Goal: Task Accomplishment & Management: Use online tool/utility

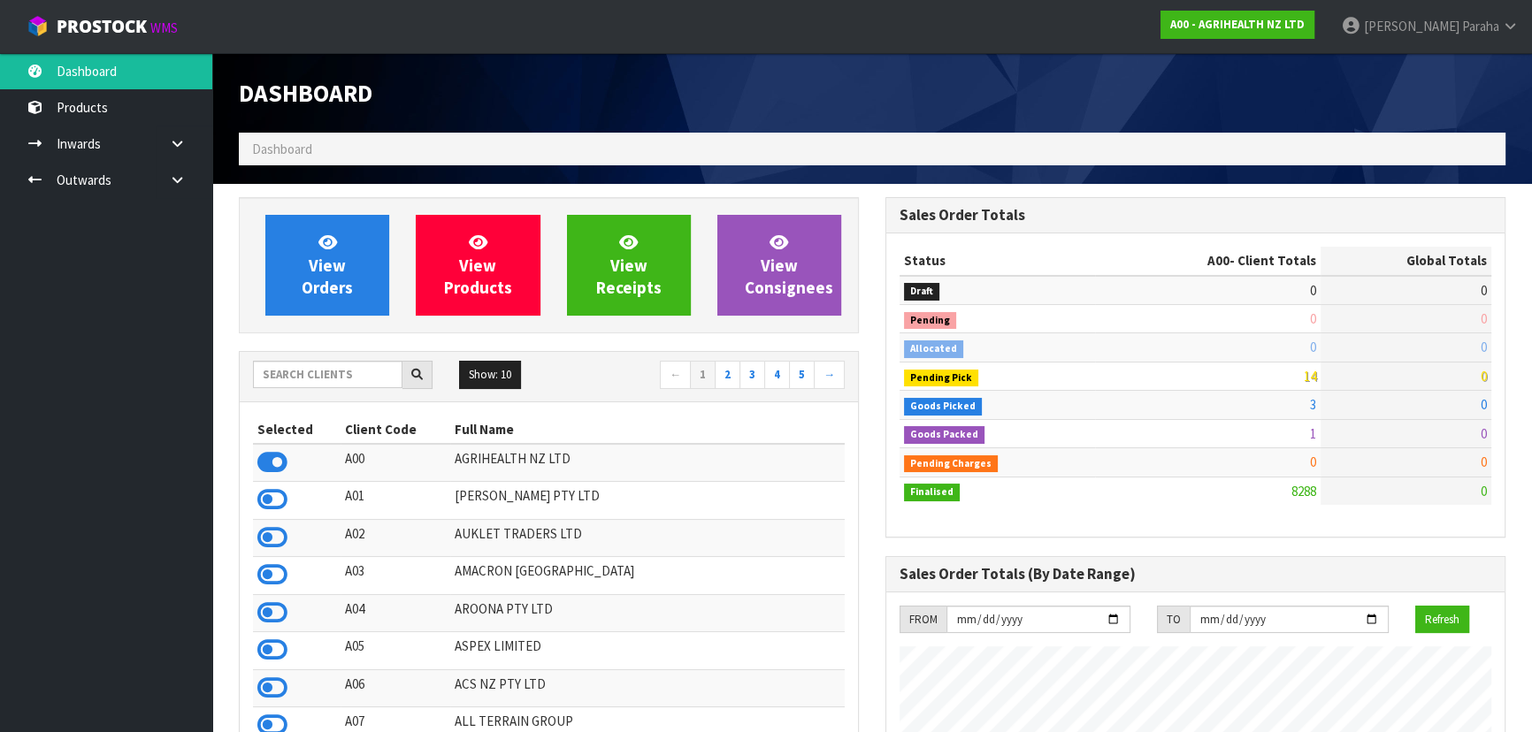
scroll to position [1337, 646]
click at [359, 376] on input "text" at bounding box center [327, 374] width 149 height 27
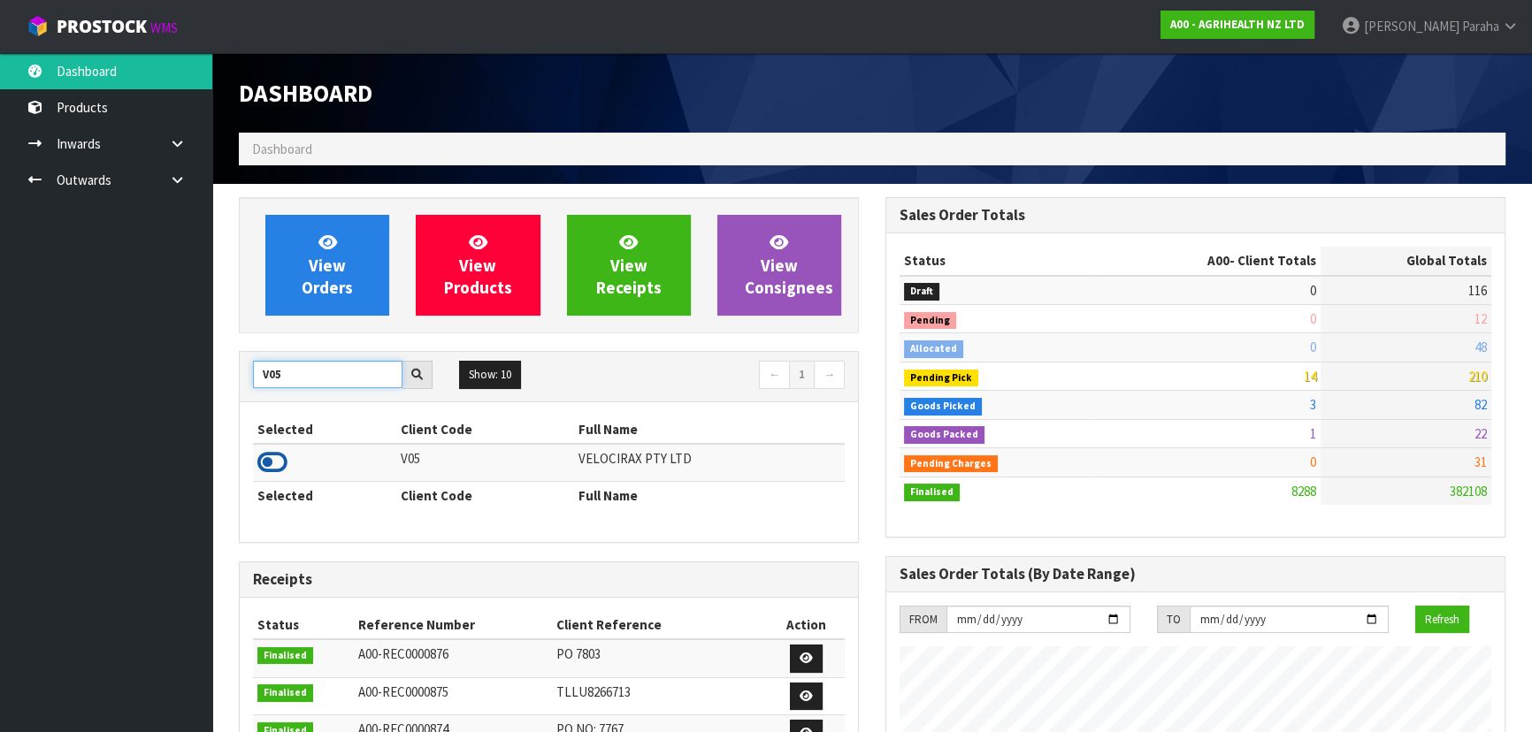
type input "V05"
click at [280, 466] on icon at bounding box center [272, 462] width 30 height 27
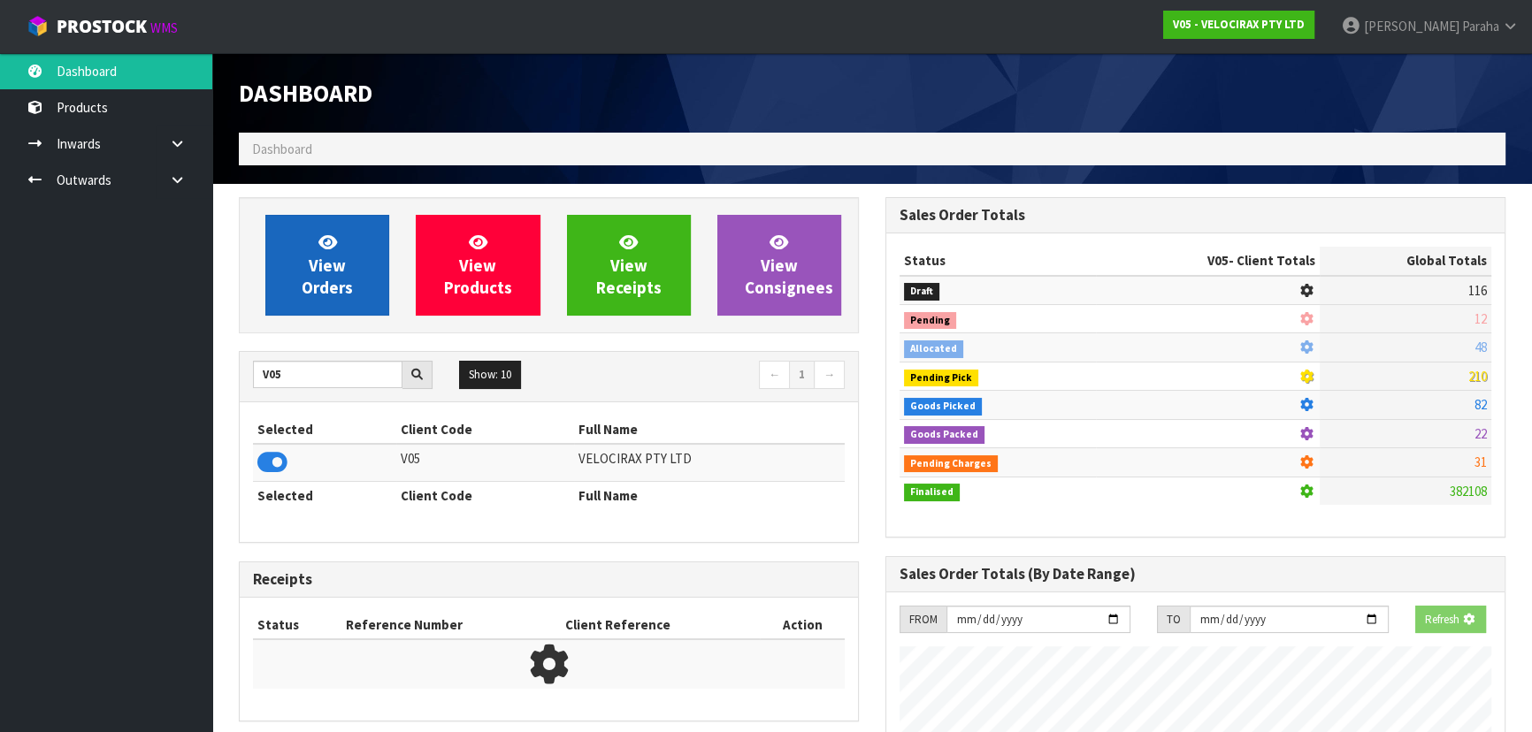
scroll to position [883449, 883903]
click at [333, 280] on span "View Orders" at bounding box center [327, 265] width 51 height 66
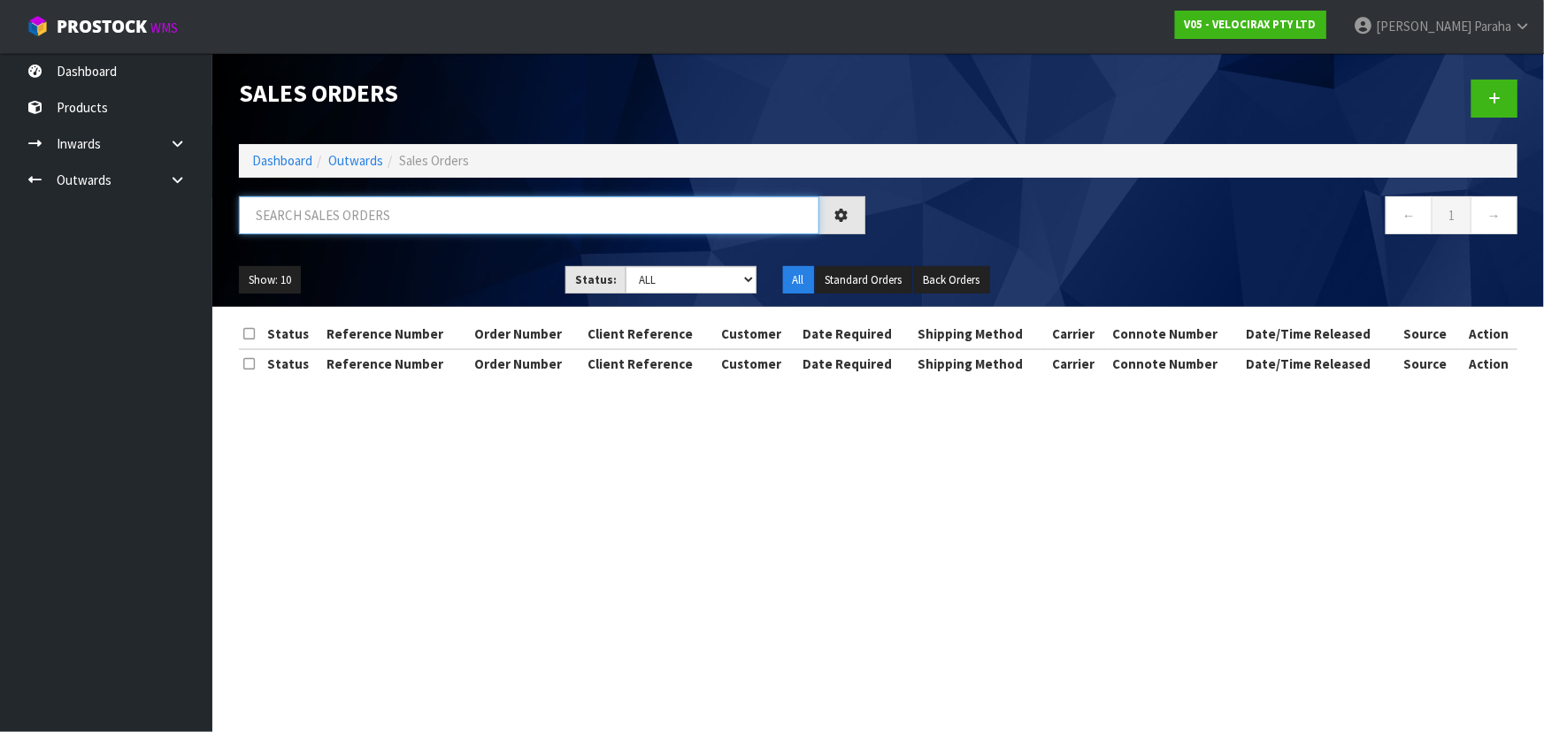
click at [371, 210] on input "text" at bounding box center [529, 215] width 580 height 38
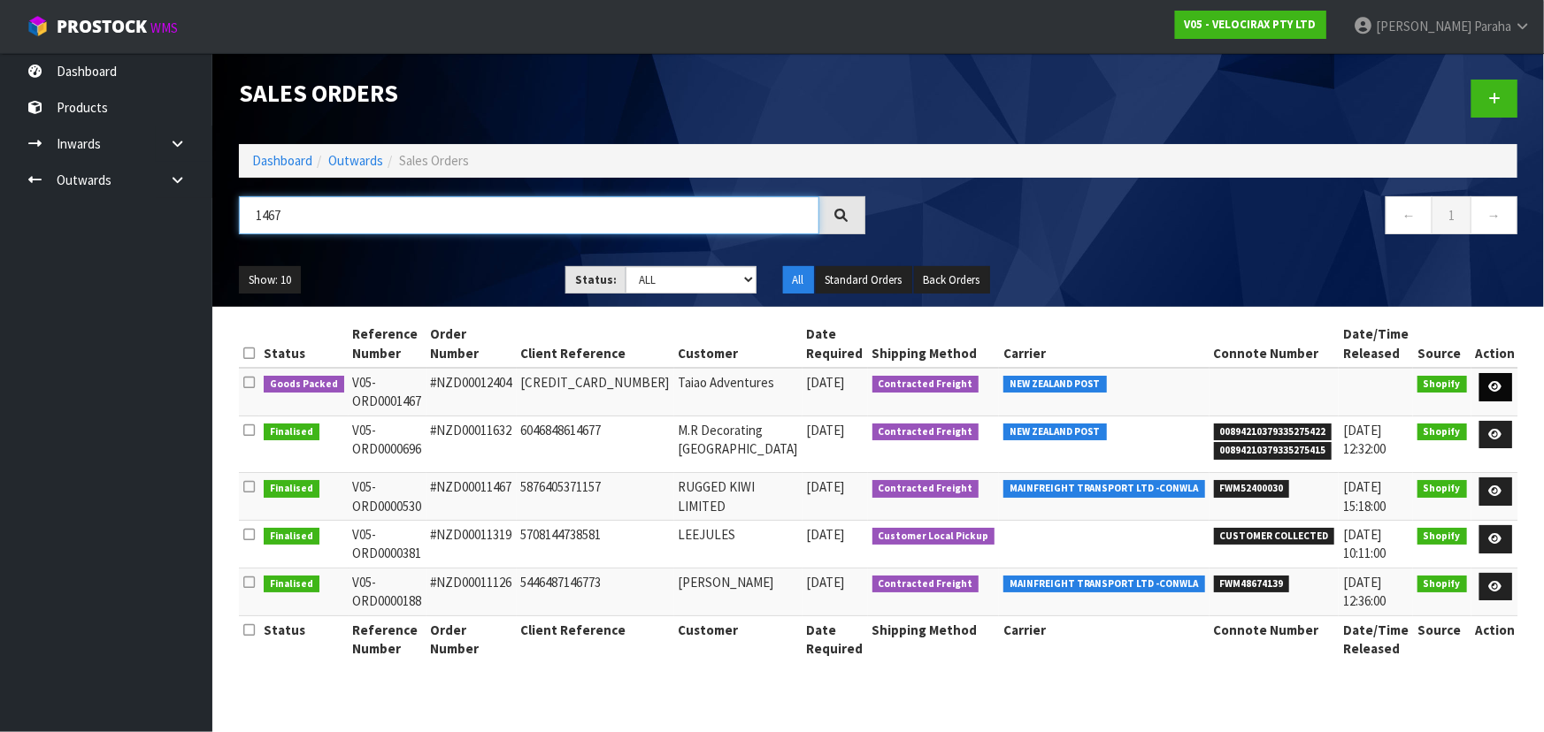
type input "1467"
click at [1493, 378] on link at bounding box center [1495, 387] width 33 height 28
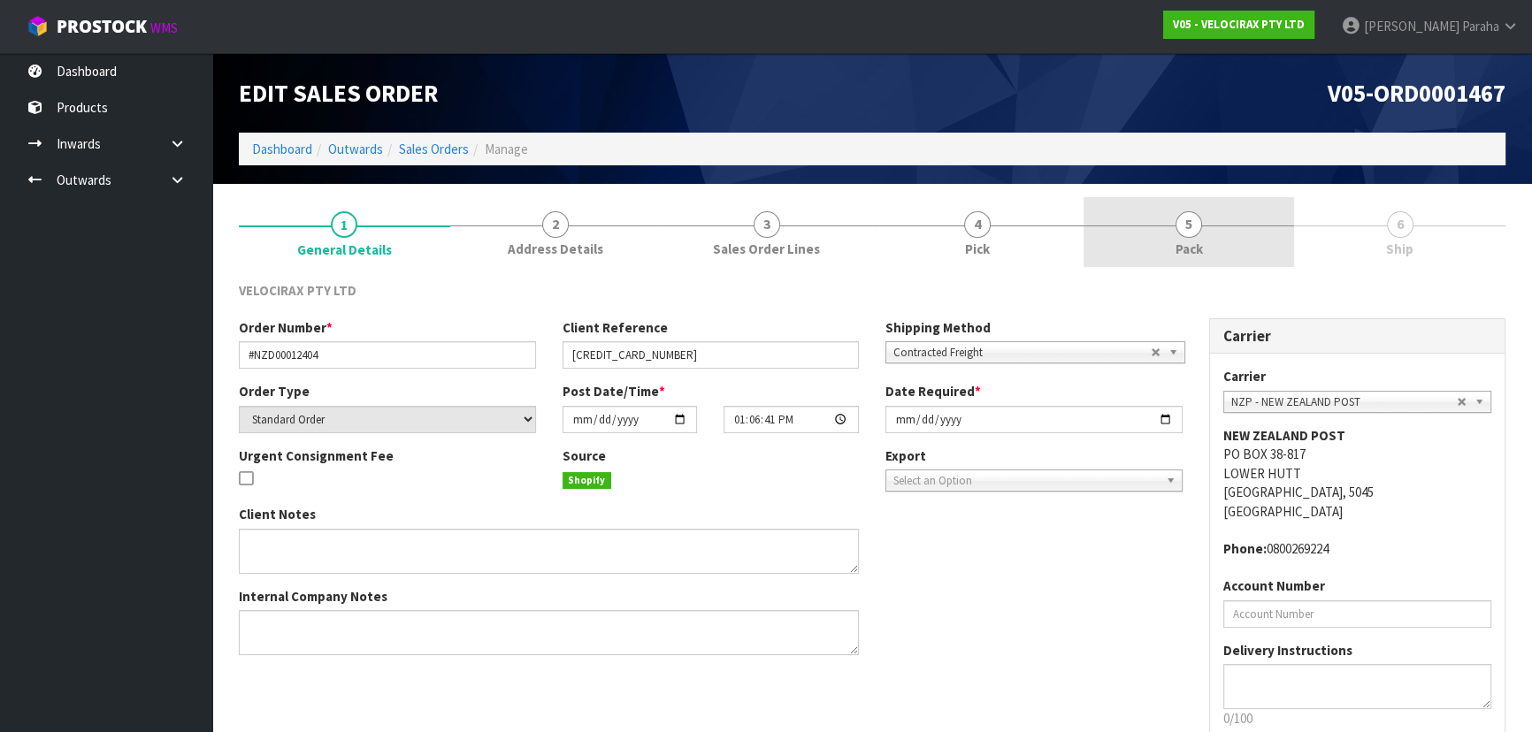
click at [1175, 225] on link "5 Pack" at bounding box center [1189, 232] width 211 height 70
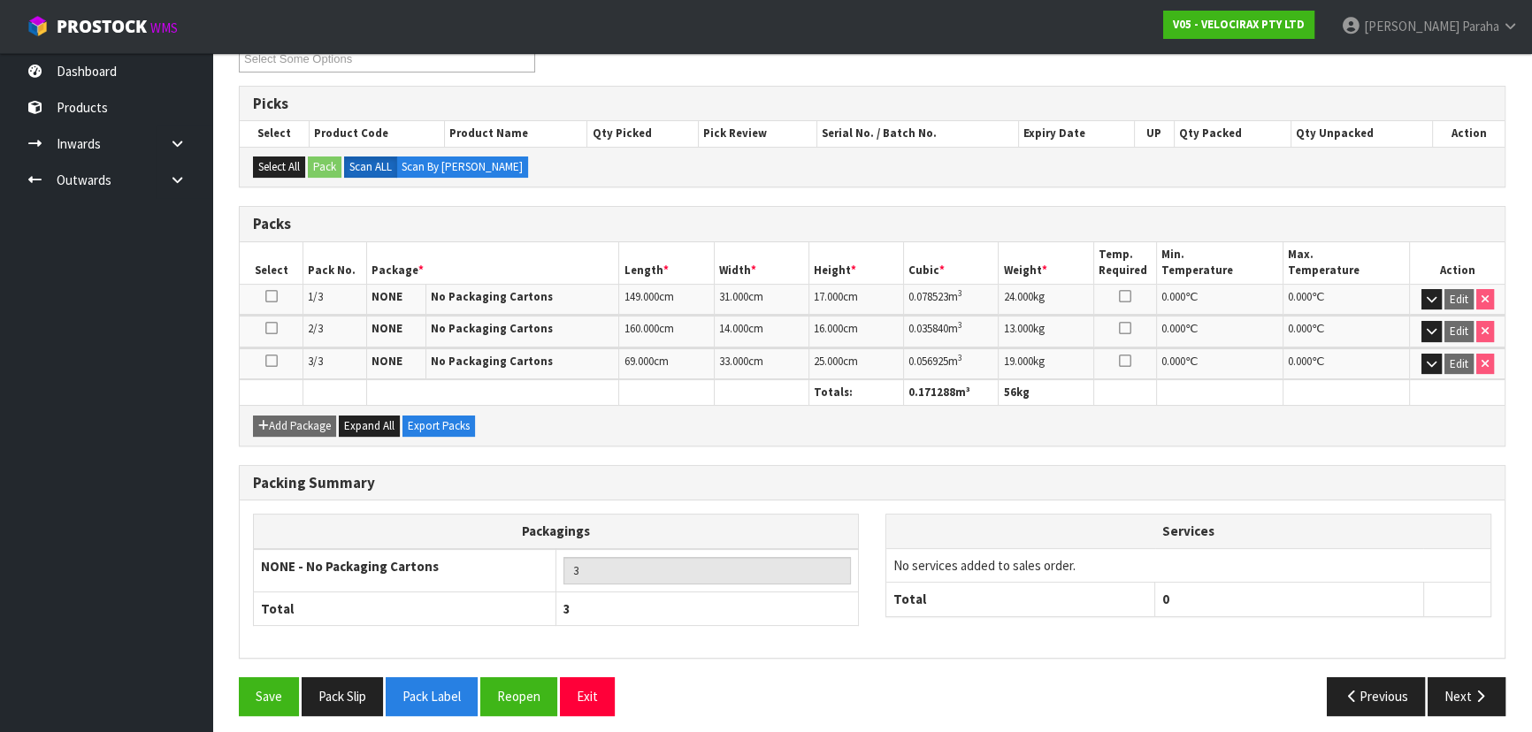
scroll to position [265, 0]
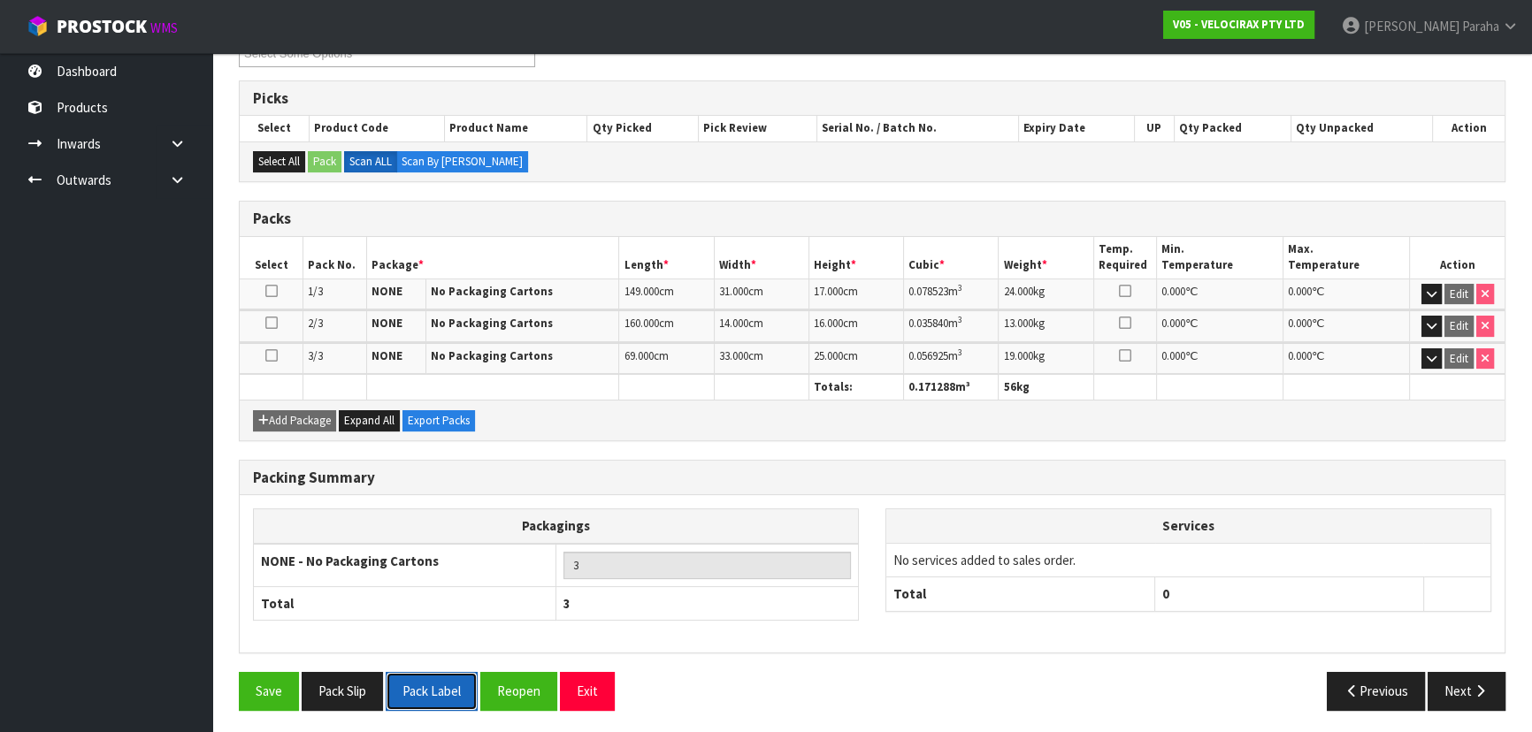
click at [427, 683] on button "Pack Label" at bounding box center [432, 691] width 92 height 38
